Goal: Task Accomplishment & Management: Use online tool/utility

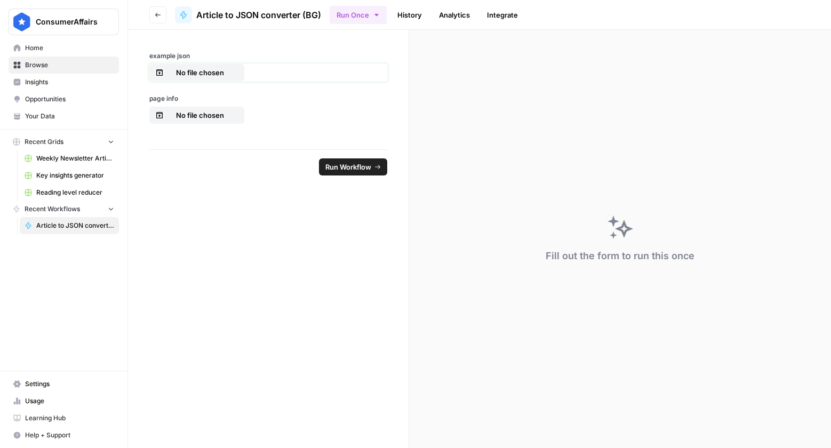
click at [194, 72] on p "No file chosen" at bounding box center [200, 72] width 68 height 11
click at [206, 117] on p "No file chosen" at bounding box center [200, 115] width 68 height 11
click at [344, 170] on span "Run Workflow" at bounding box center [349, 167] width 46 height 11
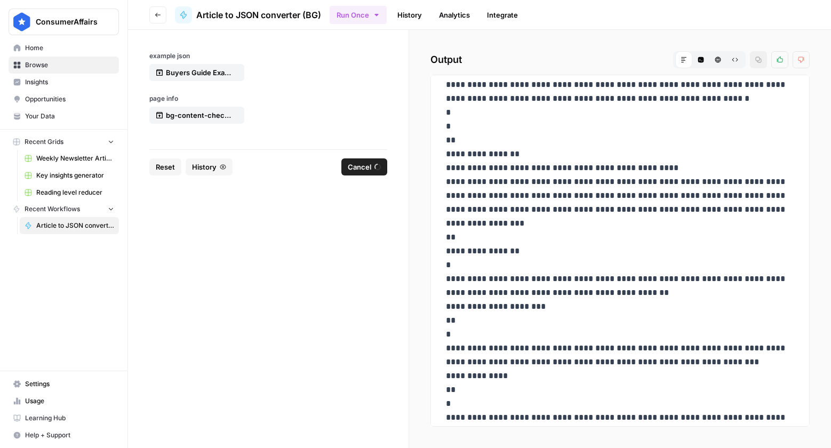
scroll to position [2759, 0]
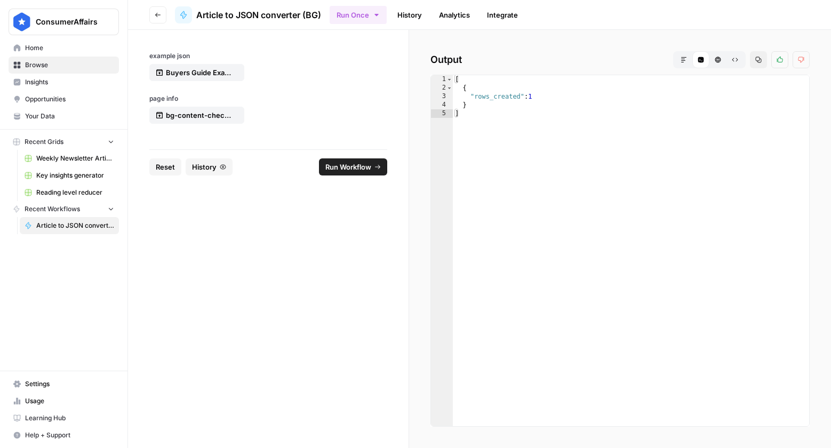
click at [161, 16] on icon "button" at bounding box center [158, 15] width 6 height 6
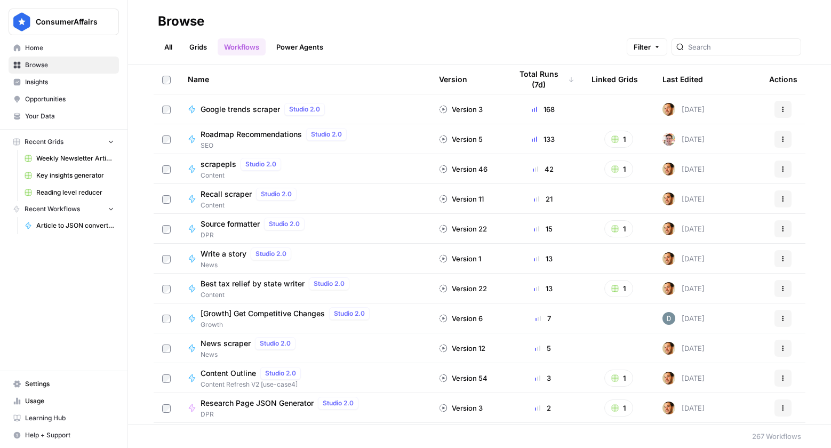
click at [51, 226] on span "Article to JSON converter (BG)" at bounding box center [75, 226] width 78 height 10
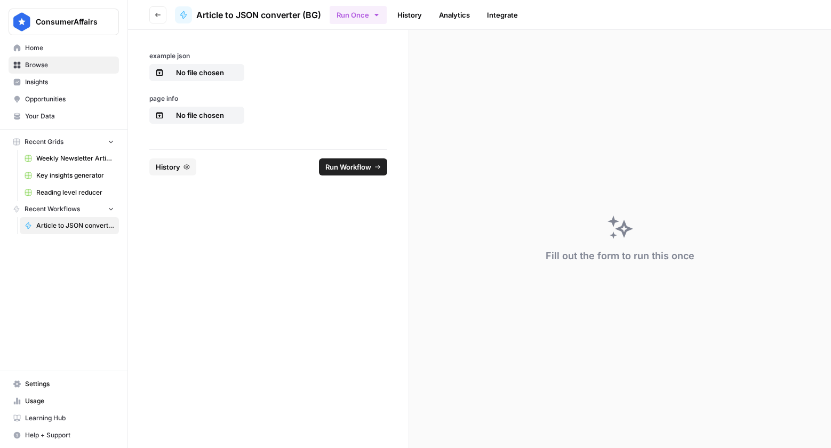
click at [184, 168] on icon "button" at bounding box center [187, 167] width 6 height 6
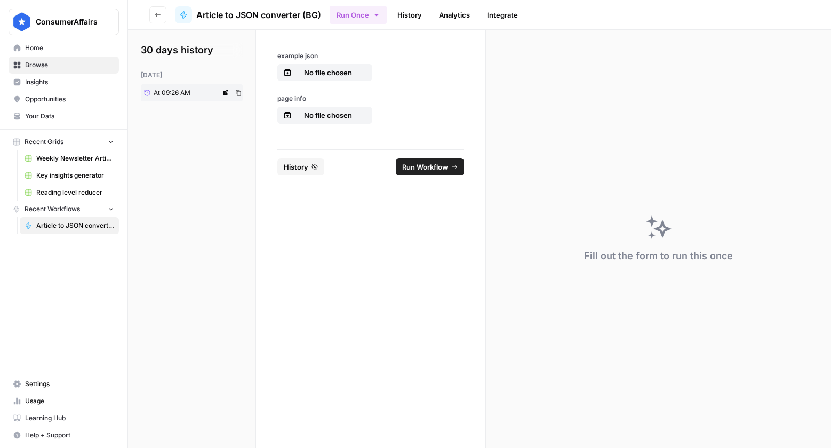
click at [179, 91] on span "At 09:26 AM" at bounding box center [172, 93] width 37 height 10
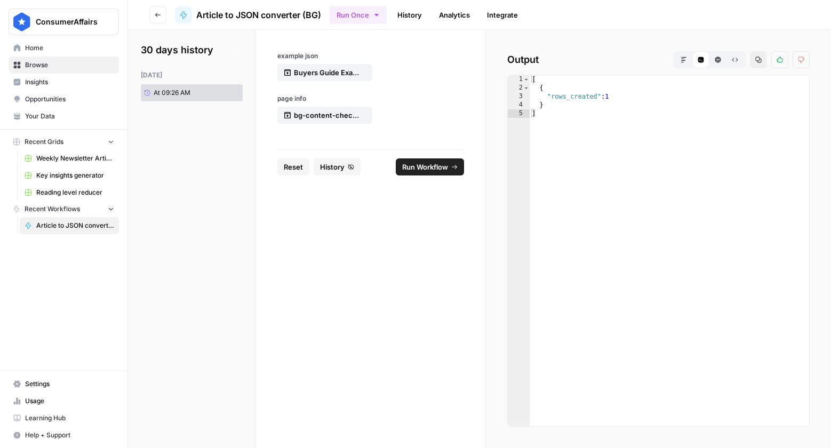
click at [737, 62] on icon "button" at bounding box center [735, 60] width 6 height 6
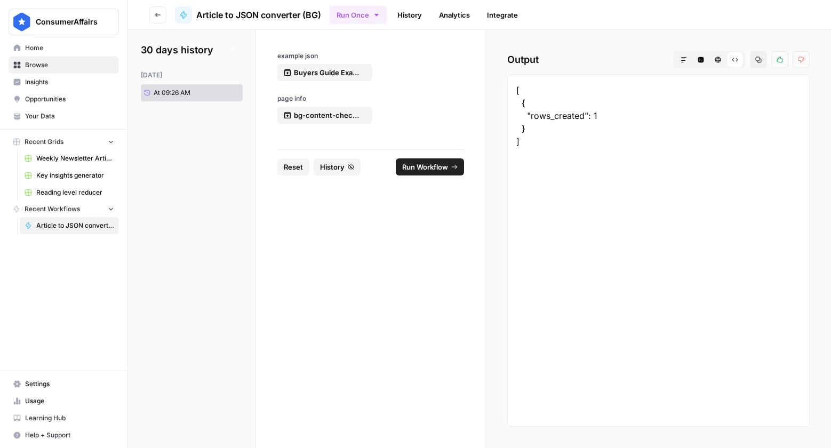
click at [718, 59] on icon "button" at bounding box center [718, 60] width 6 height 6
click at [703, 60] on icon "button" at bounding box center [701, 60] width 6 height 6
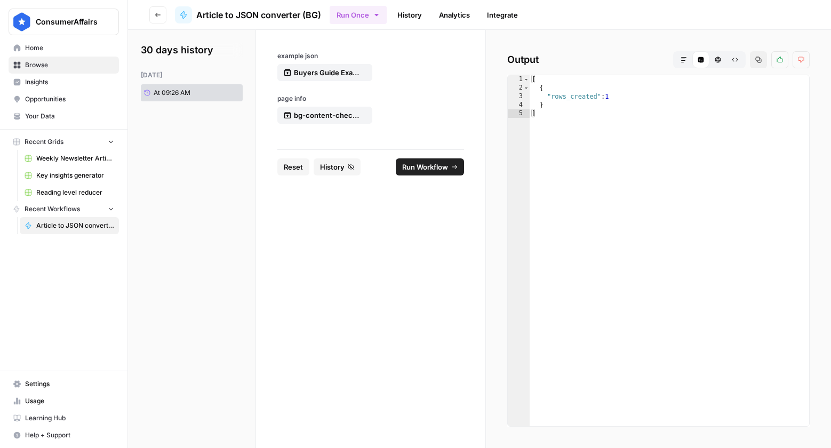
click at [37, 66] on span "Browse" at bounding box center [69, 65] width 89 height 10
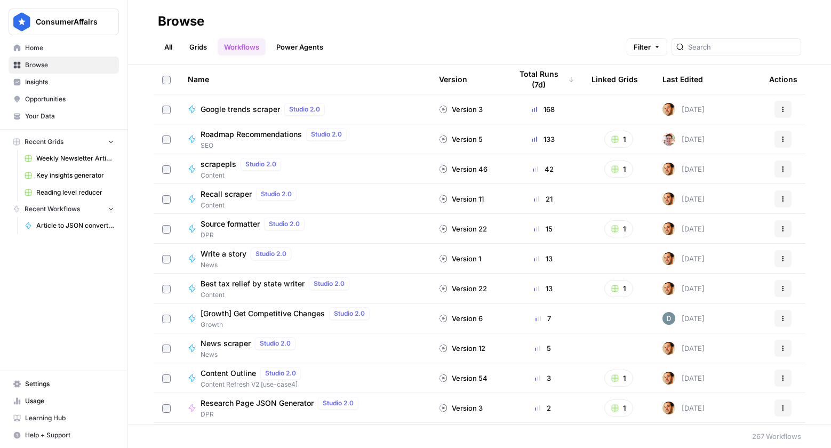
click at [199, 49] on link "Grids" at bounding box center [198, 46] width 30 height 17
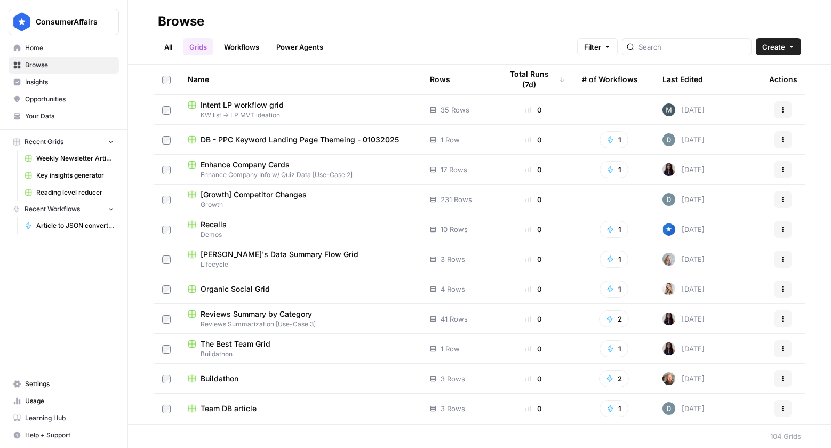
scroll to position [269, 0]
click at [678, 48] on input "search" at bounding box center [693, 47] width 108 height 11
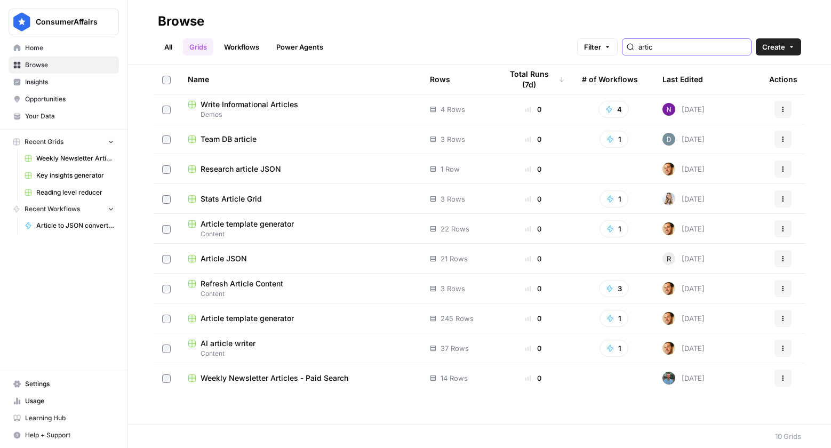
type input "artic"
click at [215, 260] on span "Article JSON" at bounding box center [224, 258] width 46 height 11
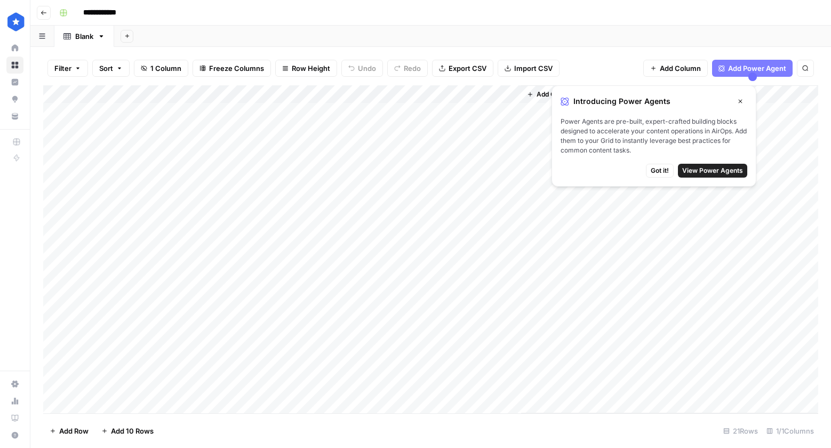
scroll to position [88, 0]
click at [248, 386] on div "Add Column" at bounding box center [430, 249] width 775 height 328
click at [407, 387] on div "Add Column" at bounding box center [430, 249] width 775 height 328
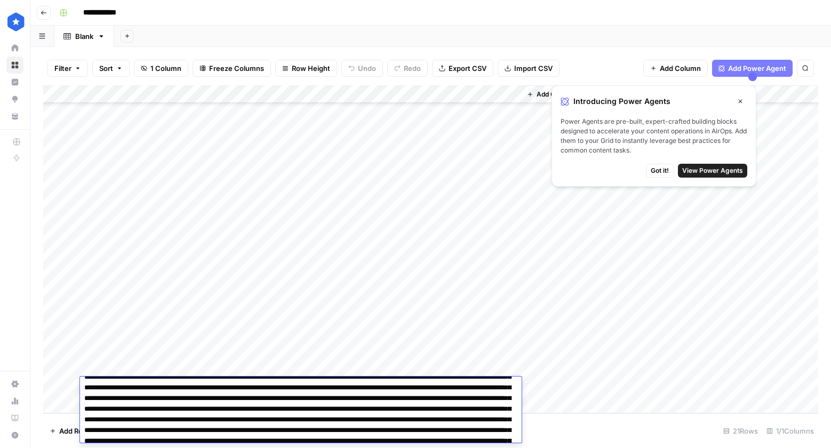
scroll to position [0, 0]
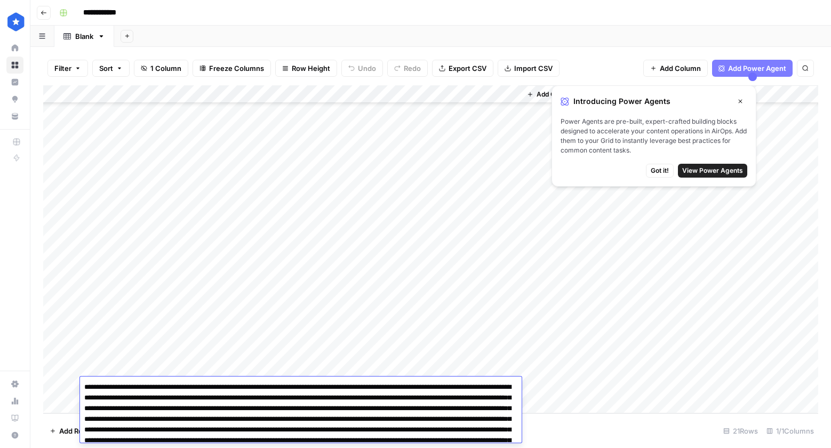
click at [536, 118] on div "Add Column" at bounding box center [669, 249] width 297 height 328
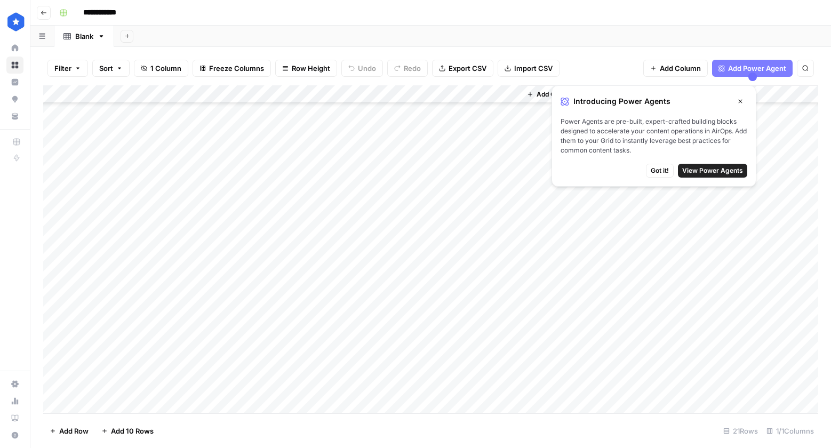
click at [661, 173] on span "Got it!" at bounding box center [660, 171] width 18 height 10
